Goal: Transaction & Acquisition: Purchase product/service

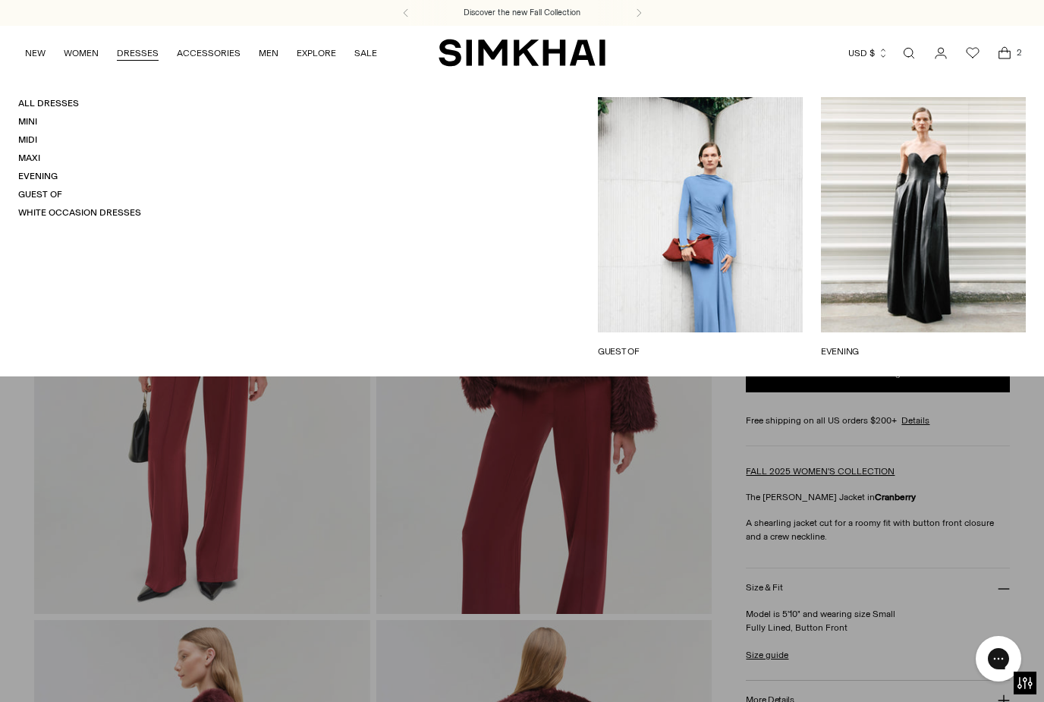
click at [131, 51] on link "DRESSES" at bounding box center [138, 52] width 42 height 33
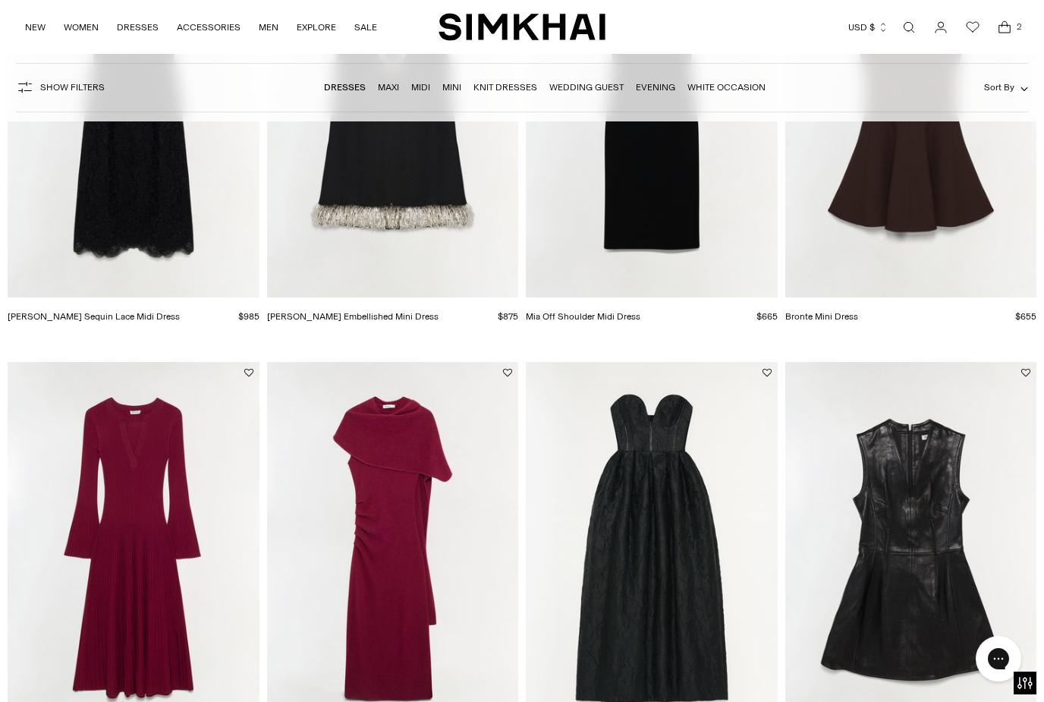
scroll to position [1689, 0]
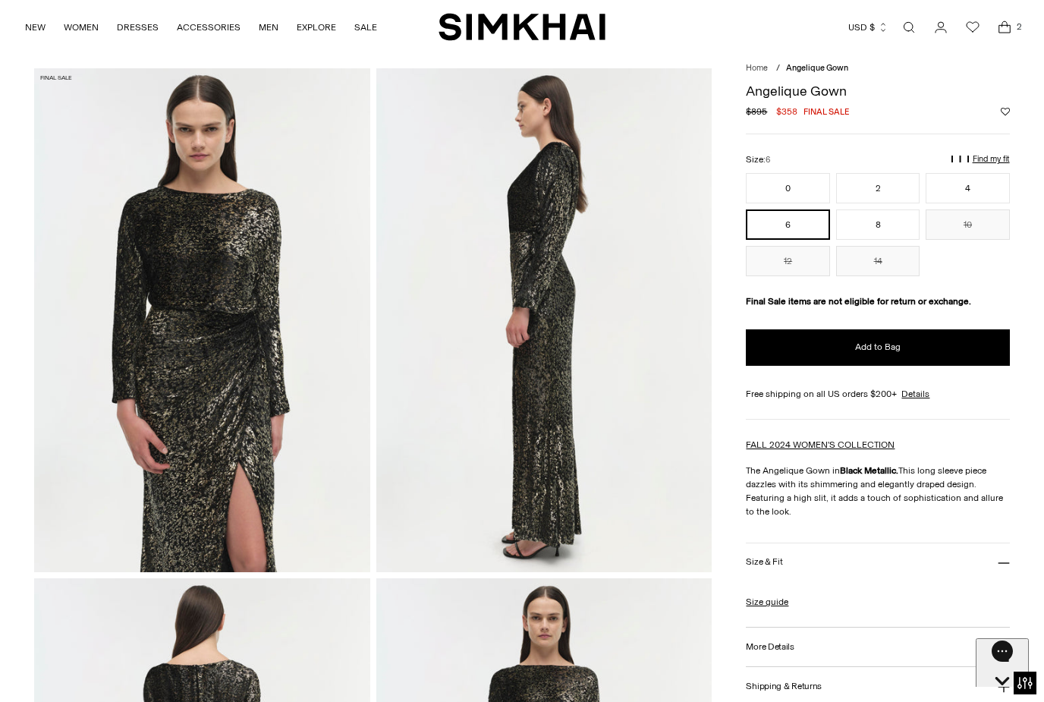
scroll to position [39, 0]
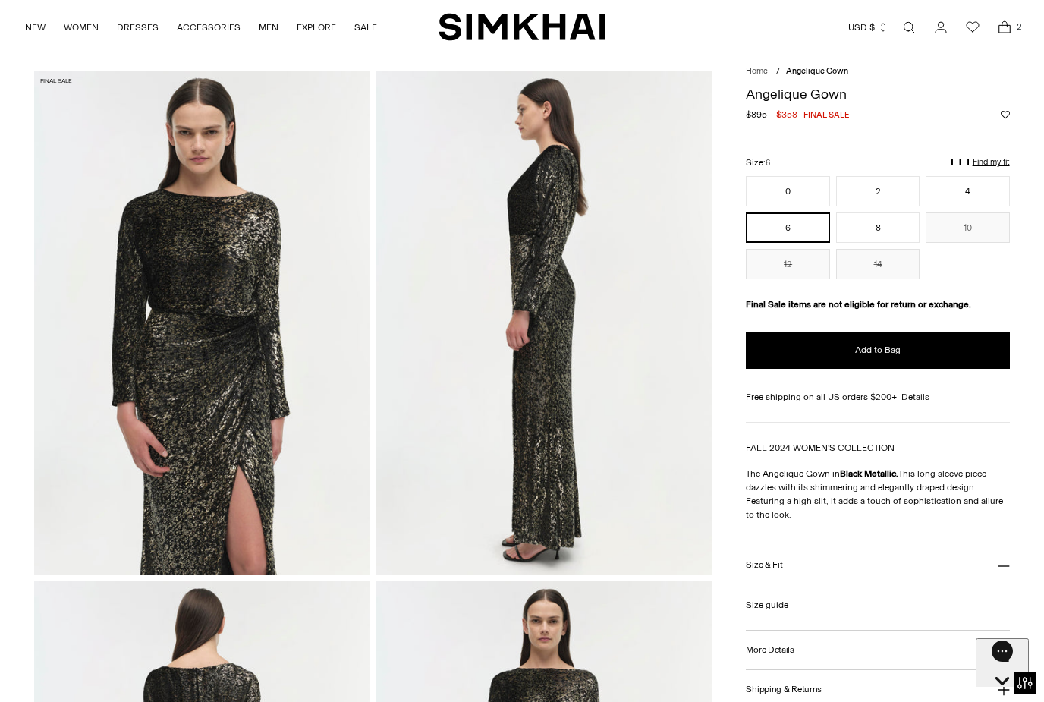
click at [1010, 31] on icon "Open cart modal" at bounding box center [1004, 27] width 21 height 15
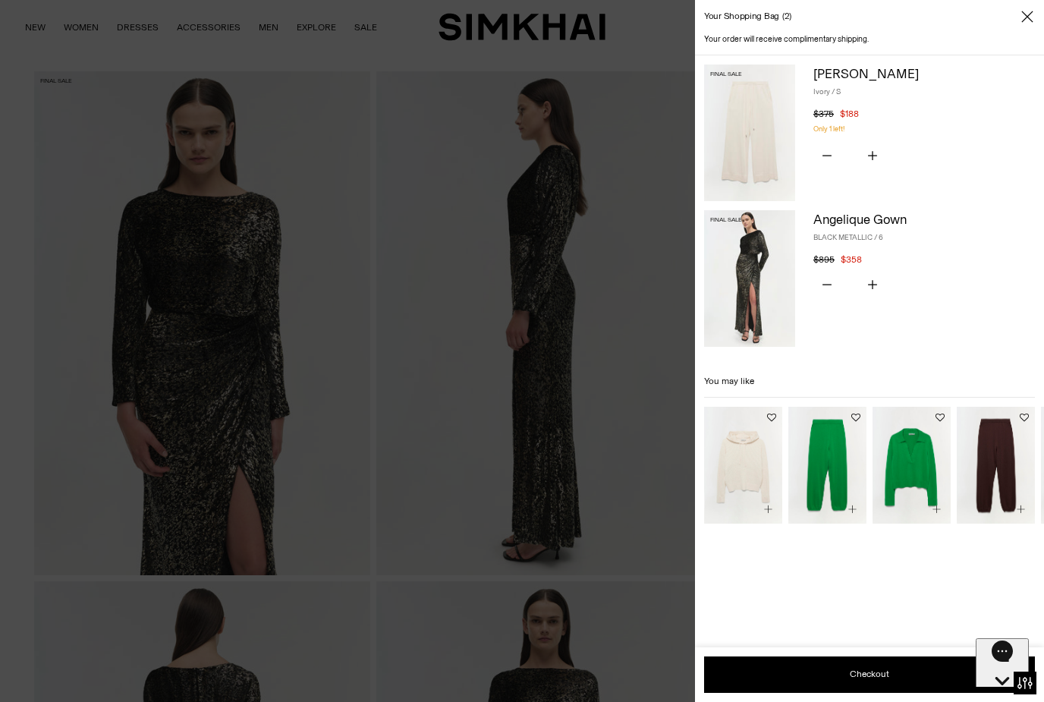
click at [752, 146] on img at bounding box center [749, 132] width 91 height 137
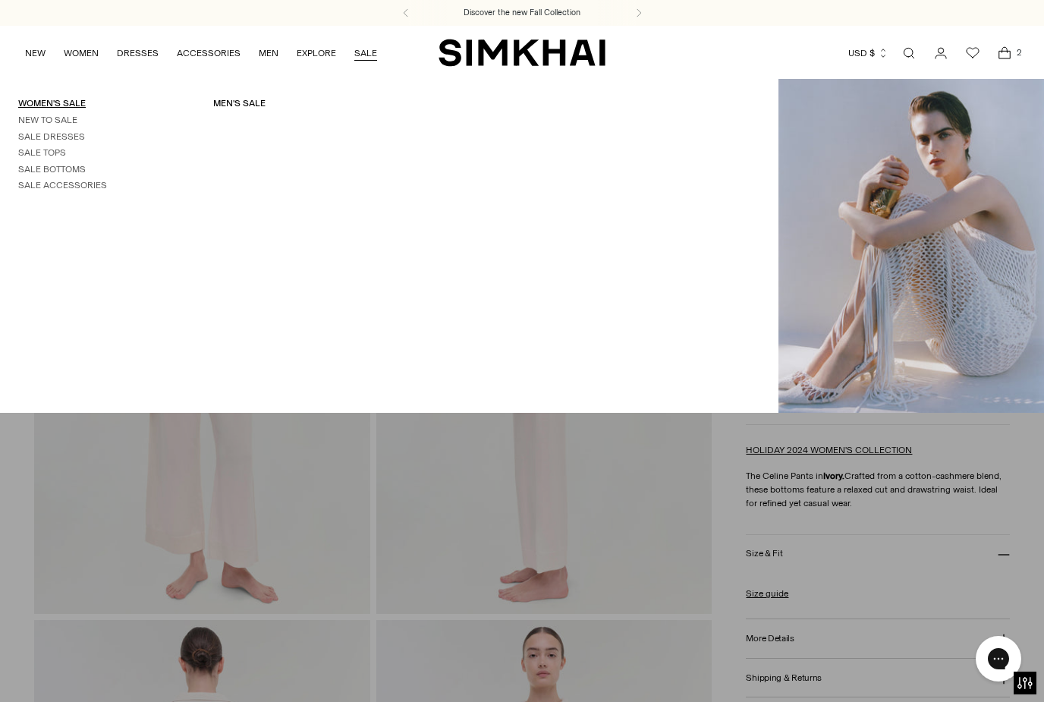
click at [46, 100] on link "Women's Sale" at bounding box center [51, 103] width 67 height 11
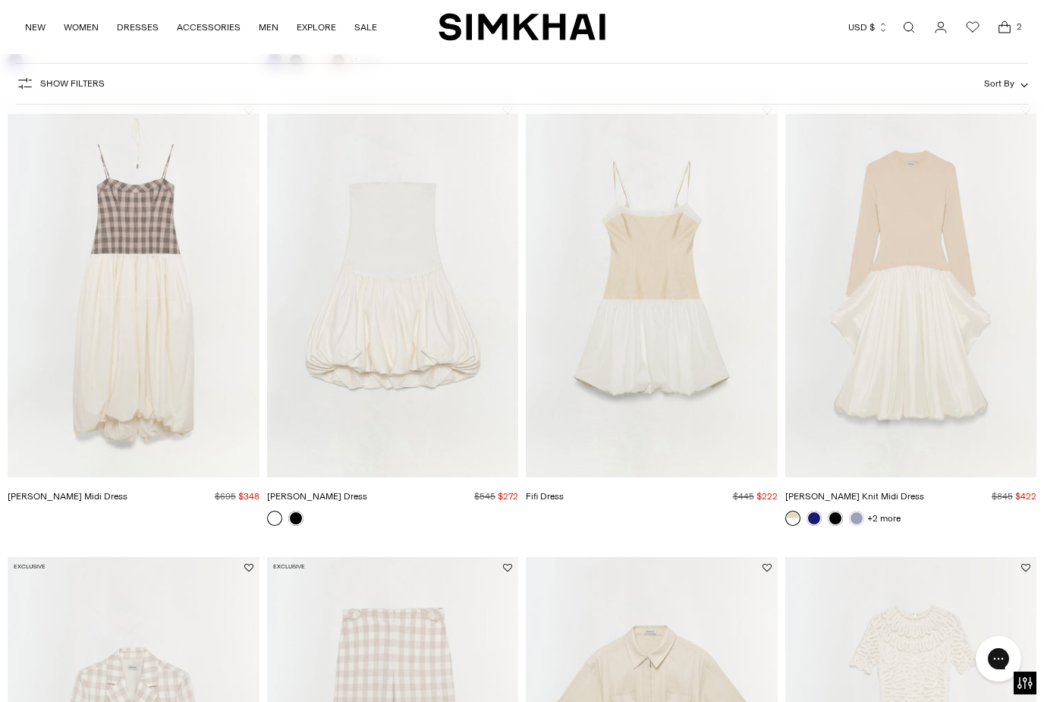
scroll to position [955, 0]
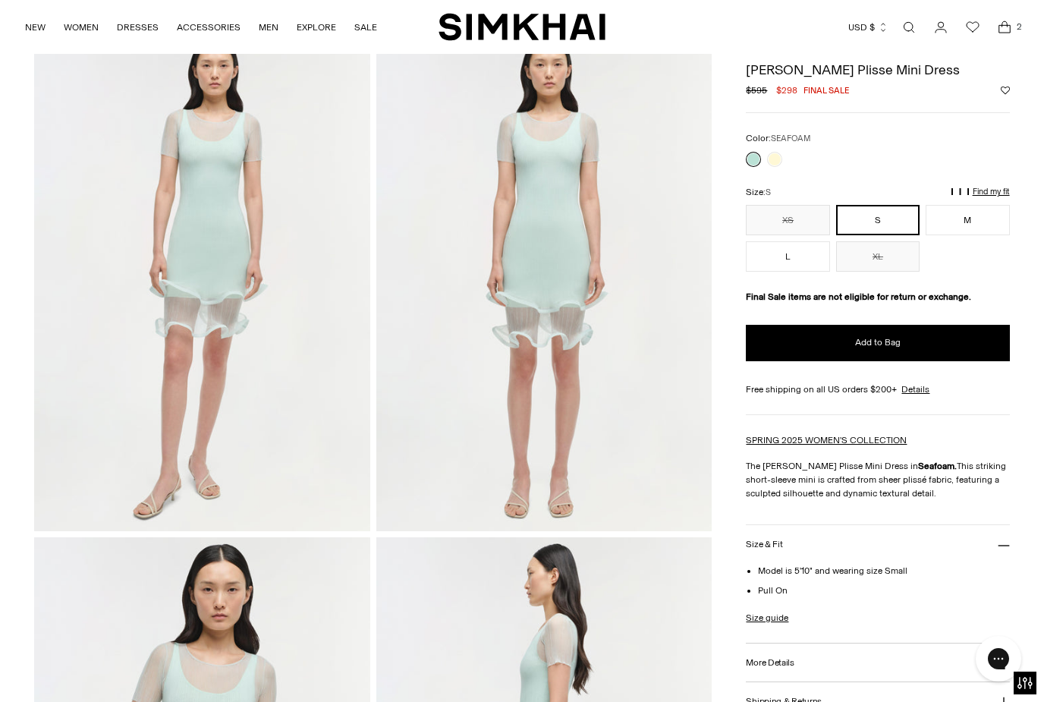
scroll to position [77, 0]
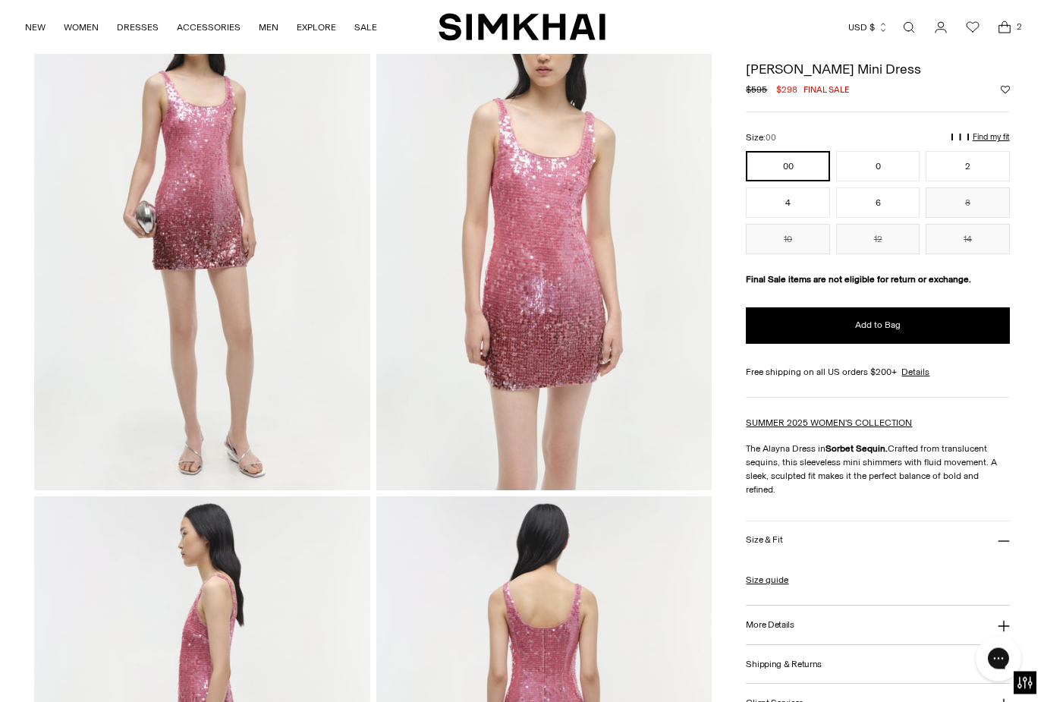
scroll to position [114, 0]
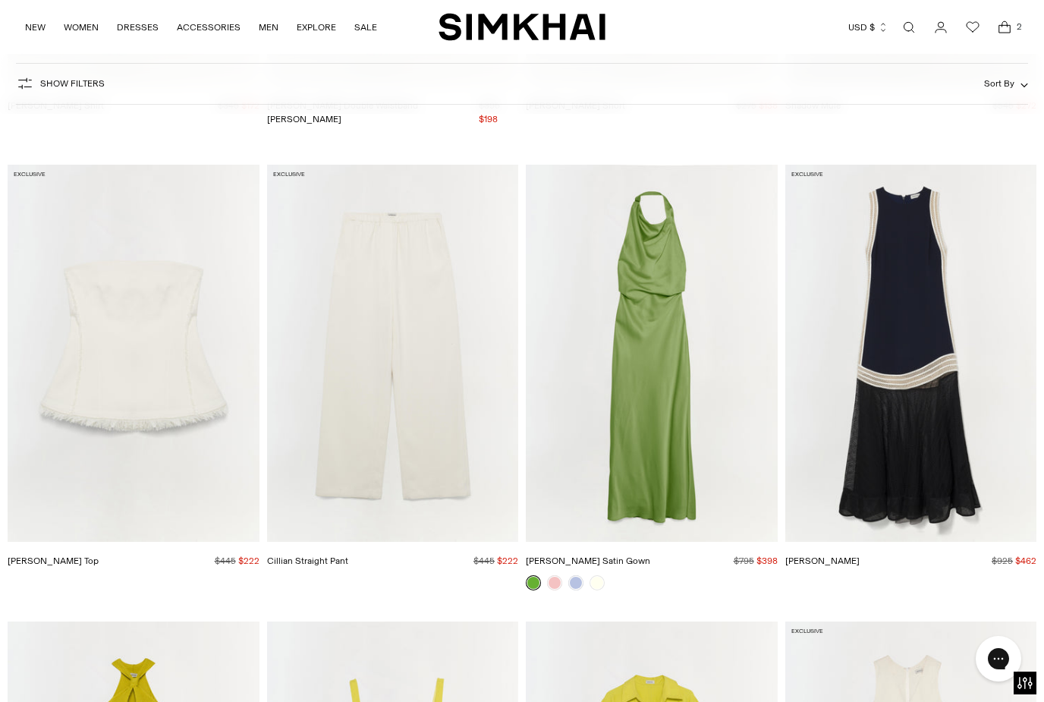
scroll to position [11328, 0]
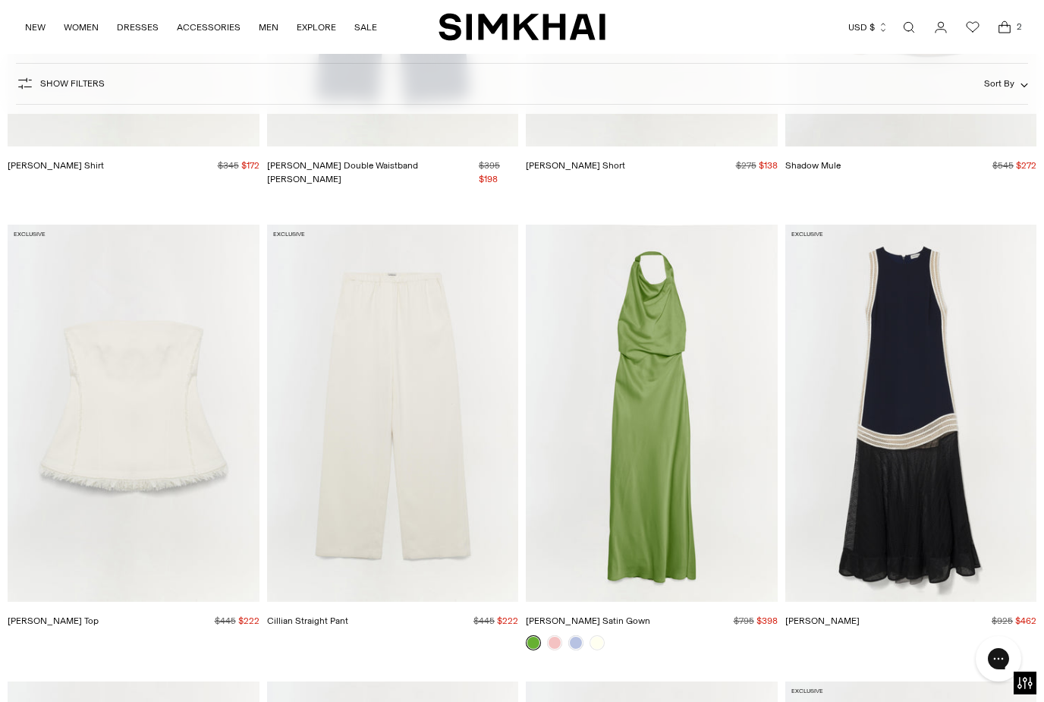
click at [629, 463] on img "Reannon Satin Gown" at bounding box center [652, 412] width 252 height 377
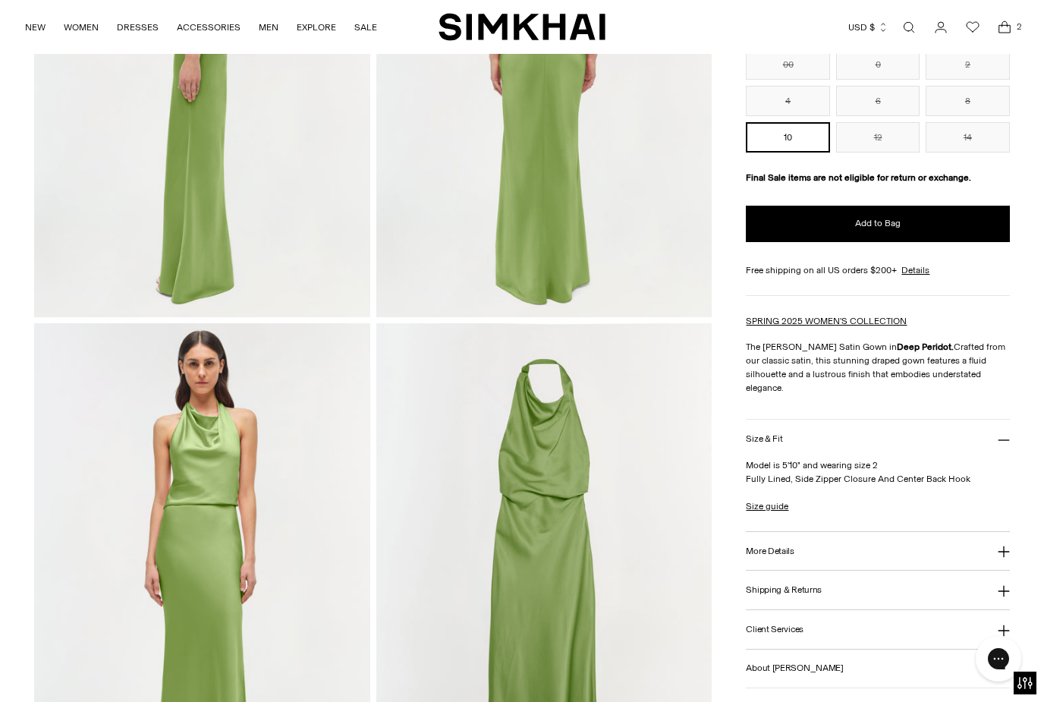
scroll to position [799, 0]
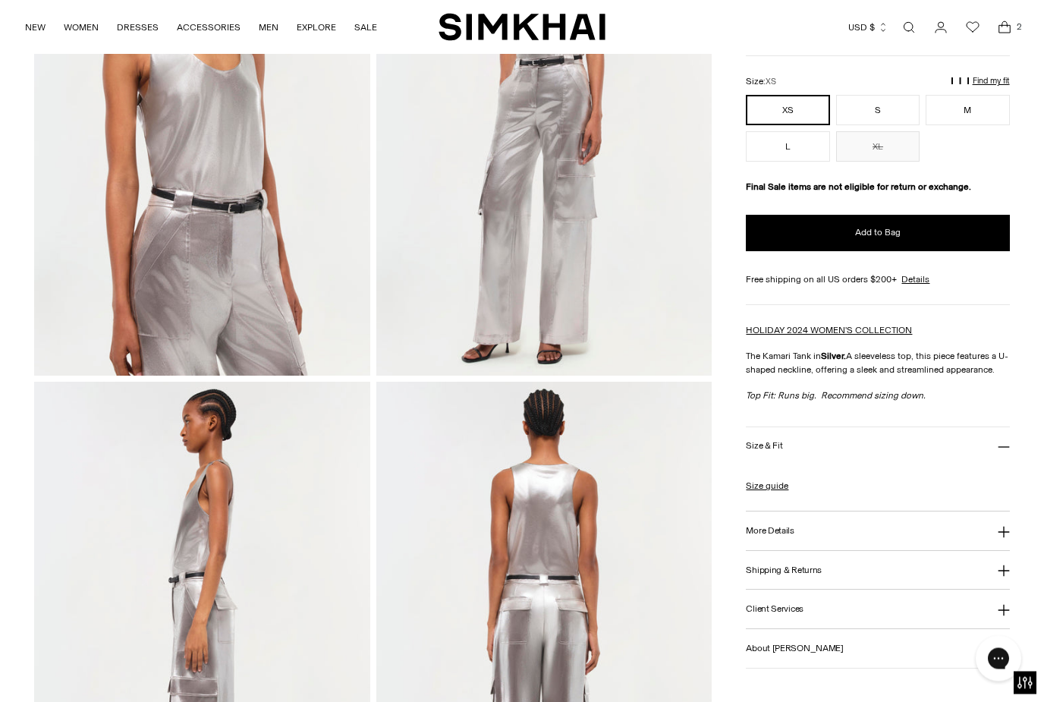
scroll to position [238, 0]
click at [840, 539] on button "More Details" at bounding box center [877, 531] width 263 height 39
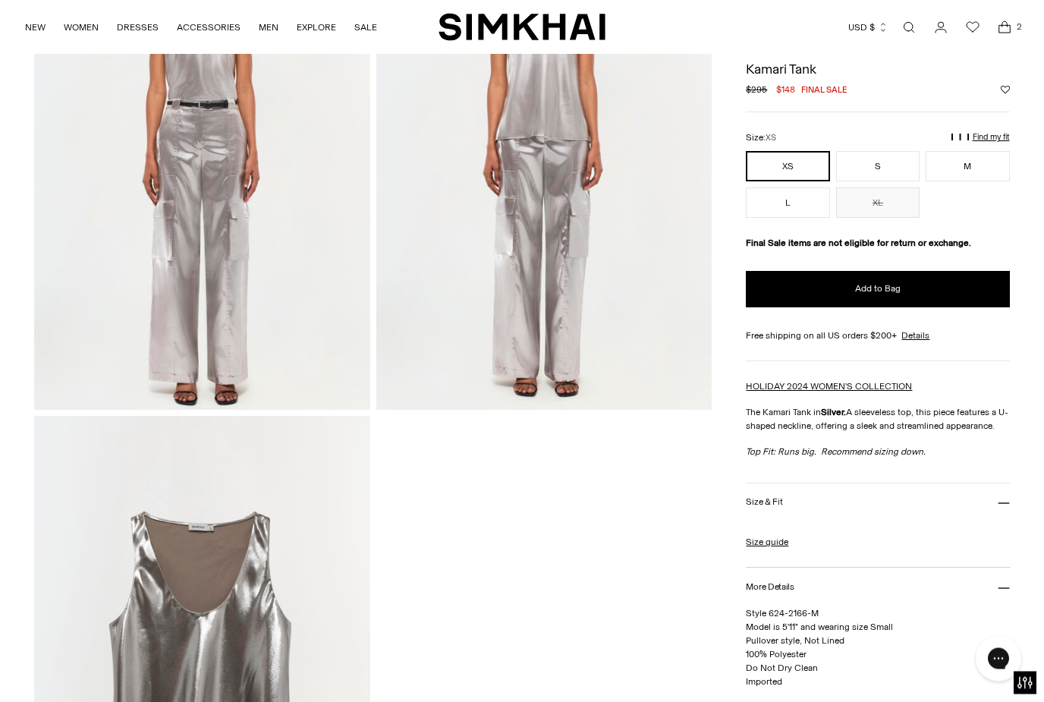
scroll to position [1216, 0]
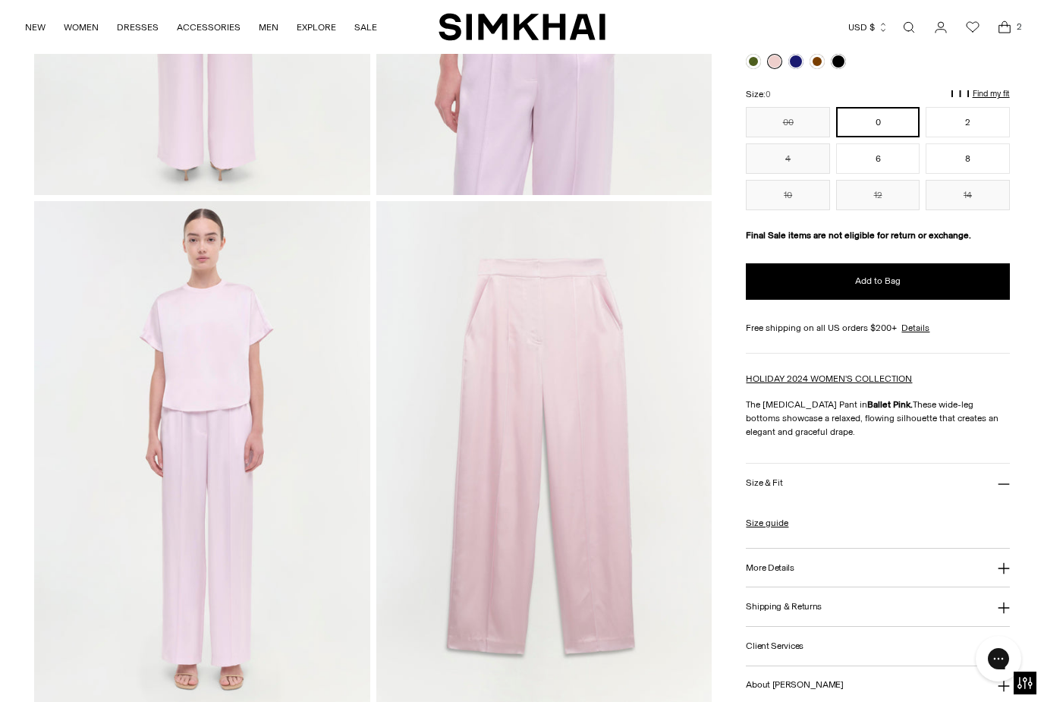
scroll to position [923, 0]
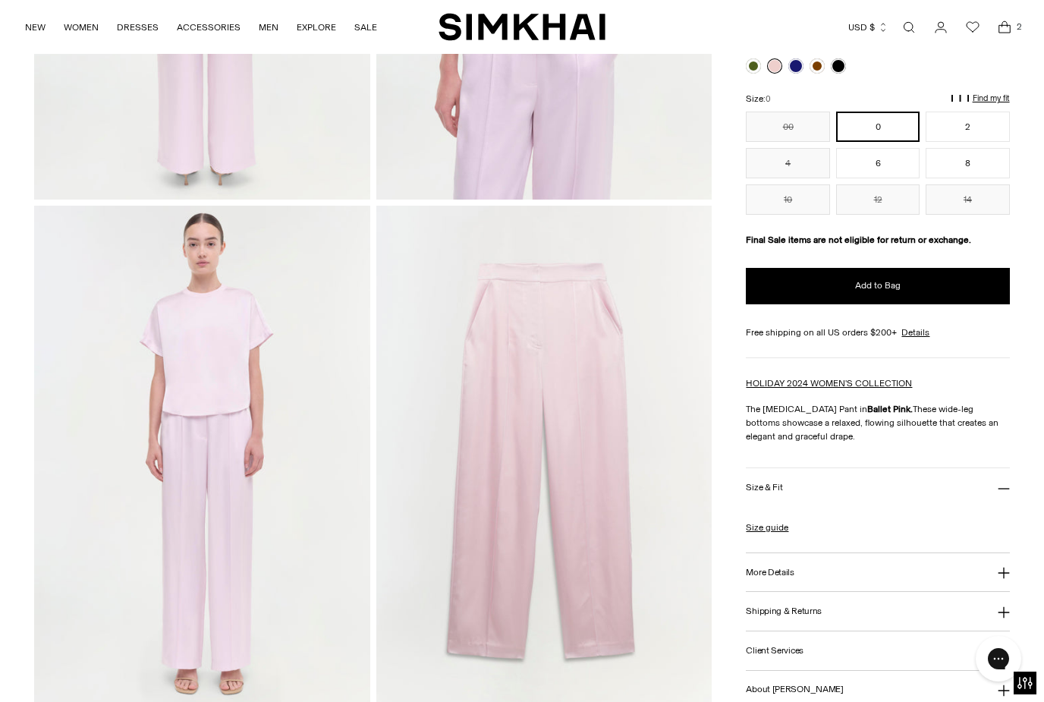
click at [846, 567] on button "More Details" at bounding box center [877, 571] width 263 height 39
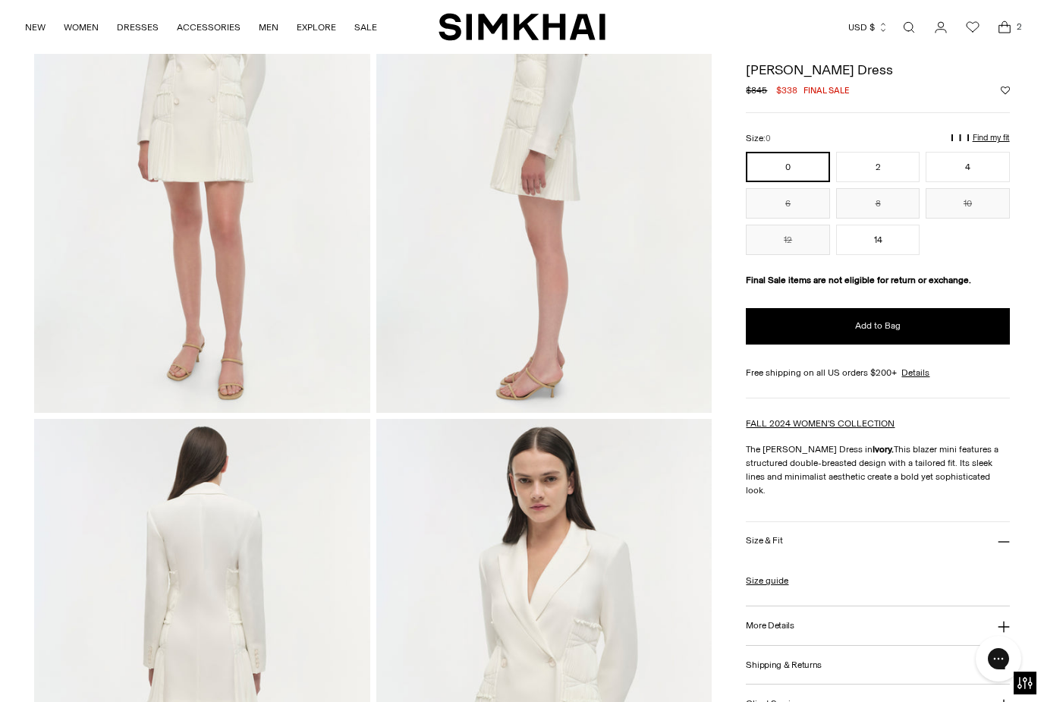
scroll to position [196, 0]
